Goal: Information Seeking & Learning: Learn about a topic

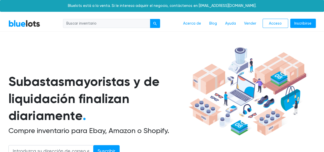
click at [103, 20] on input "search" at bounding box center [106, 23] width 87 height 9
type input "militar"
click at [150, 19] on button "submit" at bounding box center [155, 23] width 10 height 9
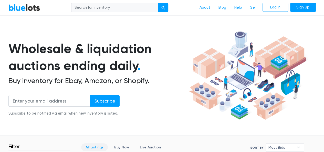
scroll to position [13, 0]
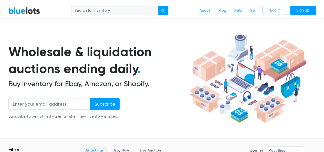
click at [119, 9] on input "search" at bounding box center [114, 10] width 87 height 9
type input "military"
click at [158, 6] on button "submit" at bounding box center [163, 10] width 10 height 9
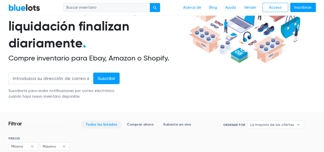
scroll to position [73, 0]
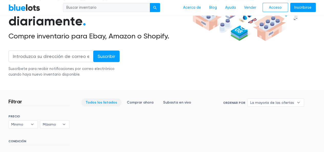
click at [20, 136] on div "ORDENAR POR La mayoría de las ofertas Terminando lo más pronto posible Recién l…" at bounding box center [38, 144] width 61 height 60
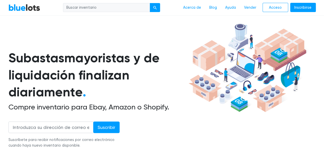
scroll to position [0, 0]
